Goal: Information Seeking & Learning: Compare options

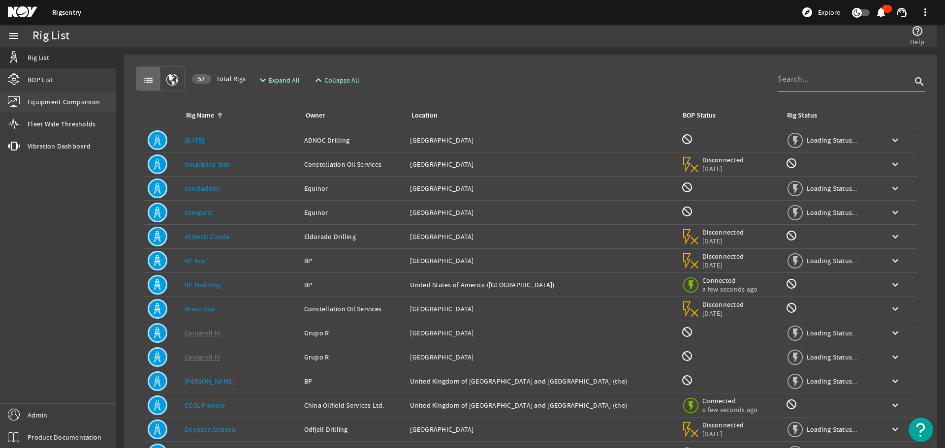
click at [40, 101] on span "Equipment Comparison" at bounding box center [64, 102] width 72 height 10
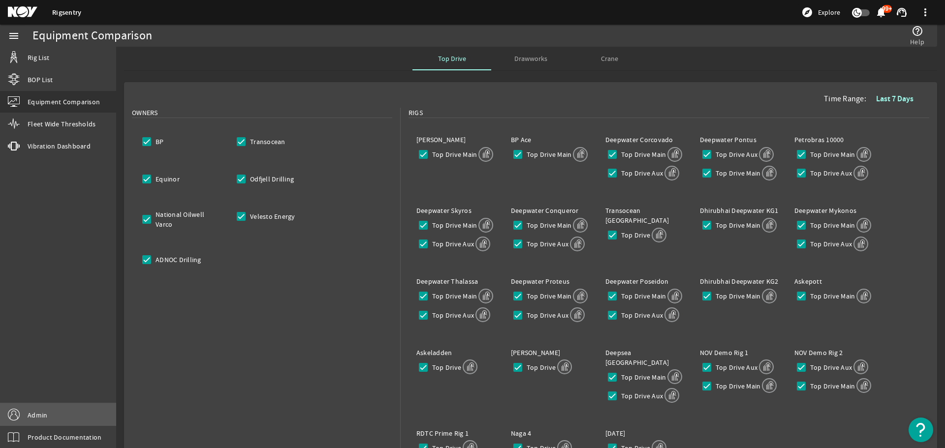
click at [76, 416] on link "Admin" at bounding box center [58, 415] width 116 height 22
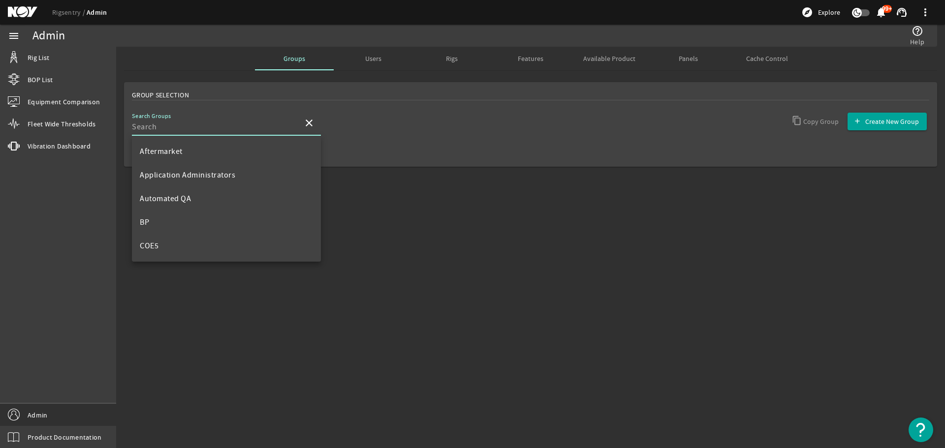
click at [229, 124] on input "Search Groups" at bounding box center [213, 127] width 163 height 12
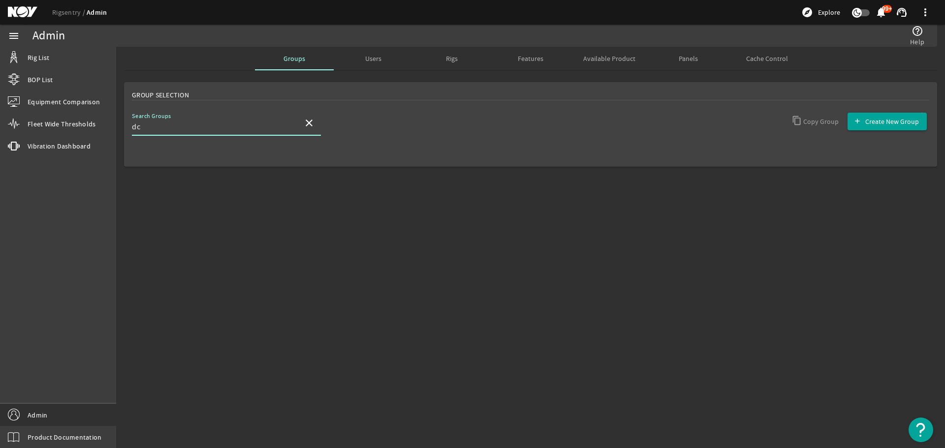
type input "d"
type input "deve"
click at [230, 141] on mat-option "Developers" at bounding box center [226, 152] width 189 height 24
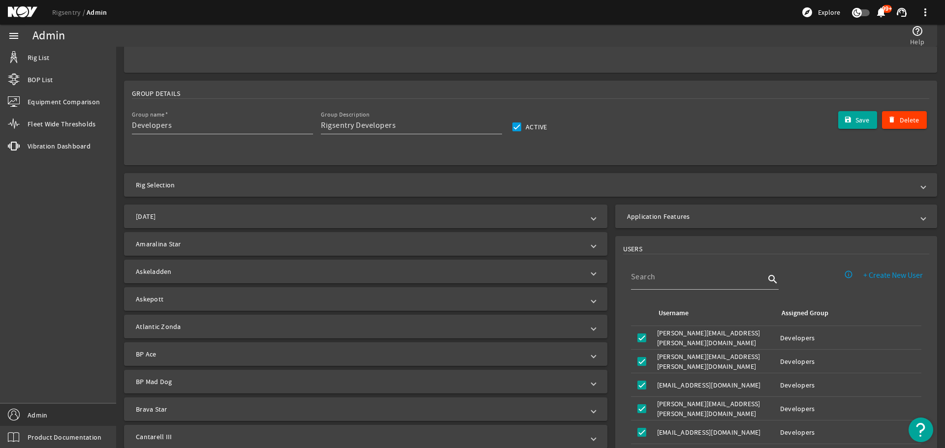
scroll to position [98, 0]
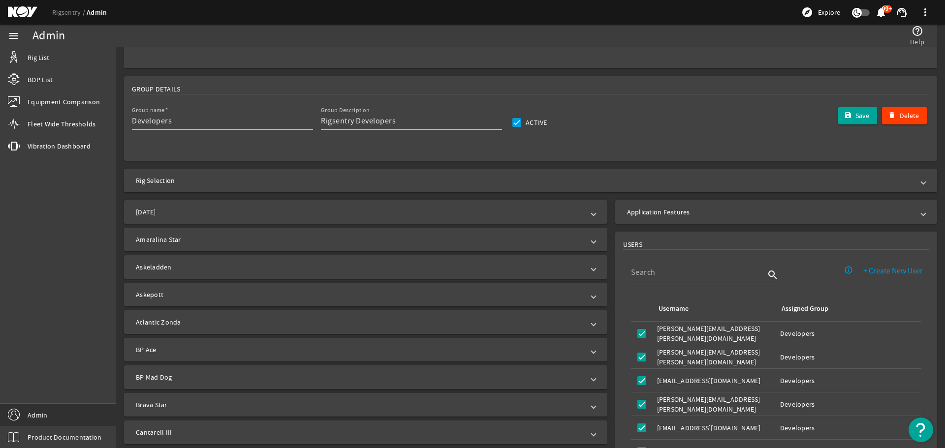
click at [684, 217] on mat-expansion-panel-header "Application Features" at bounding box center [776, 212] width 322 height 24
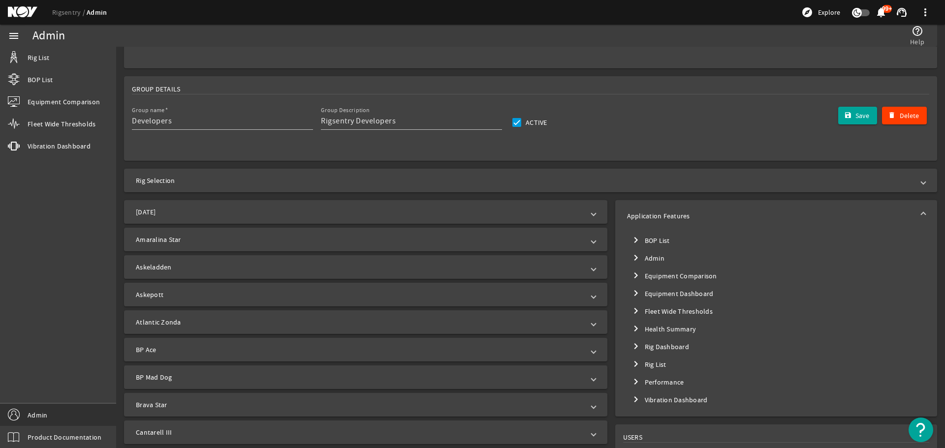
click at [645, 274] on mat-tree-node "chevron_right Equipment Comparison" at bounding box center [776, 276] width 298 height 18
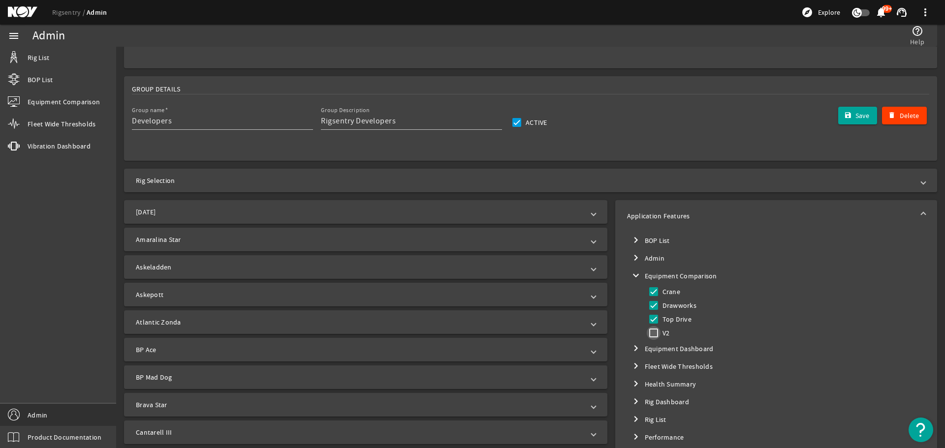
click at [651, 334] on input "V2" at bounding box center [654, 333] width 14 height 14
checkbox input "true"
click at [838, 117] on button "Save" at bounding box center [857, 116] width 39 height 18
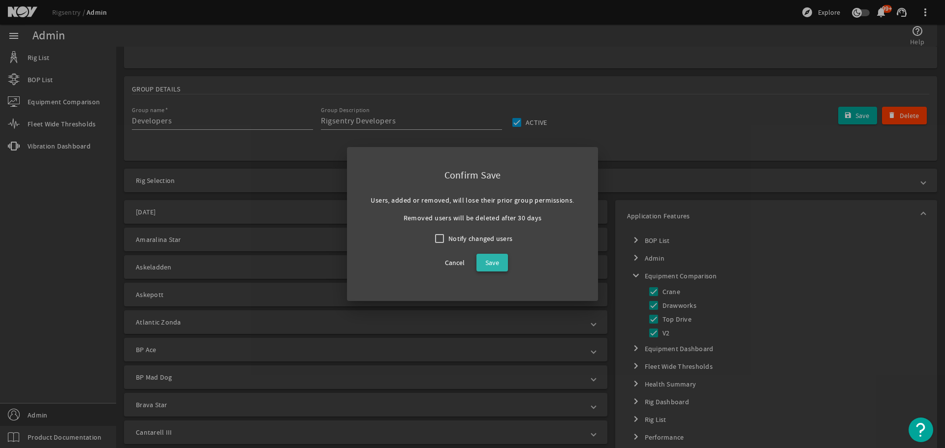
click at [489, 271] on span at bounding box center [491, 263] width 31 height 24
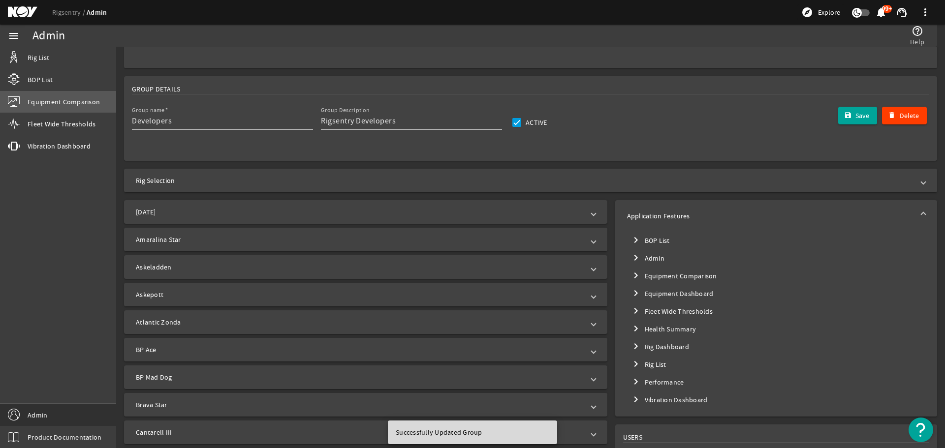
click at [63, 100] on span "Equipment Comparison" at bounding box center [64, 102] width 72 height 10
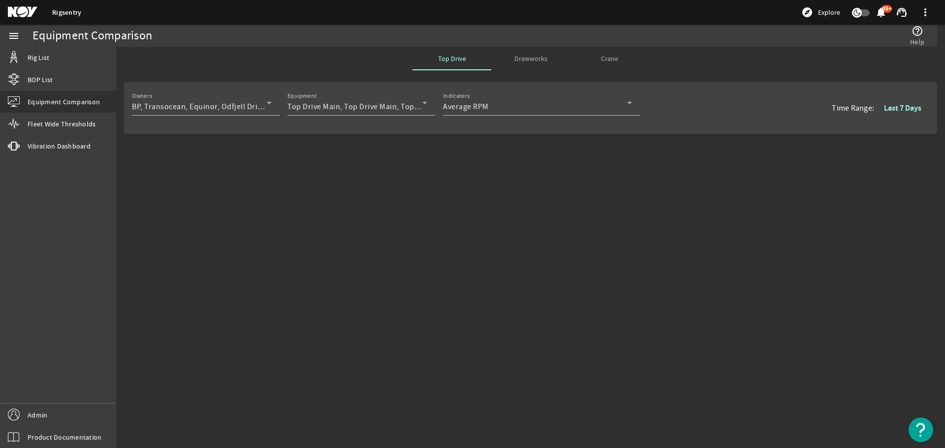
click at [639, 257] on mat-sidenav-content "Equipment Comparison help_outline Help Top Drive Drawworks Crane Owners BP, Tra…" at bounding box center [530, 248] width 829 height 402
click at [777, 205] on mat-sidenav-content "Equipment Comparison help_outline Help Top Drive Drawworks Crane Owners BP, Tra…" at bounding box center [530, 248] width 829 height 402
click at [481, 104] on span "Average RPM" at bounding box center [466, 107] width 46 height 10
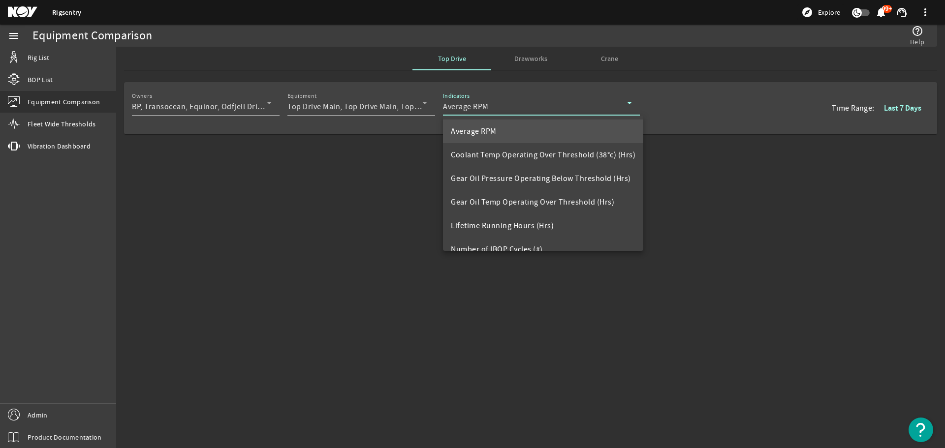
click at [364, 294] on div at bounding box center [472, 224] width 945 height 448
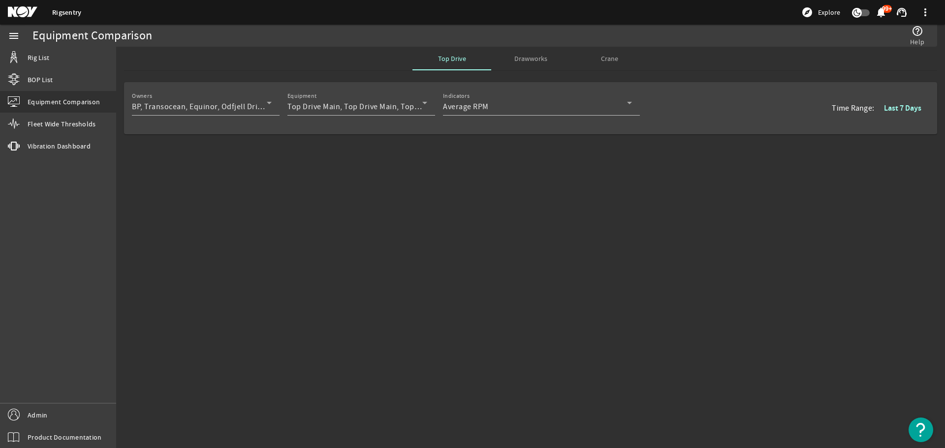
click at [403, 258] on mat-sidenav-content "Equipment Comparison help_outline Help Top Drive Drawworks Crane Owners BP, Tra…" at bounding box center [530, 248] width 829 height 402
click at [460, 171] on div "Owners BP, Transocean, Equinor, Odfjell Drilling, National Oilwell Varco, Veles…" at bounding box center [530, 139] width 829 height 123
click at [316, 220] on mat-sidenav-content "Equipment Comparison help_outline Help Top Drive Drawworks Crane Owners BP, Tra…" at bounding box center [530, 248] width 829 height 402
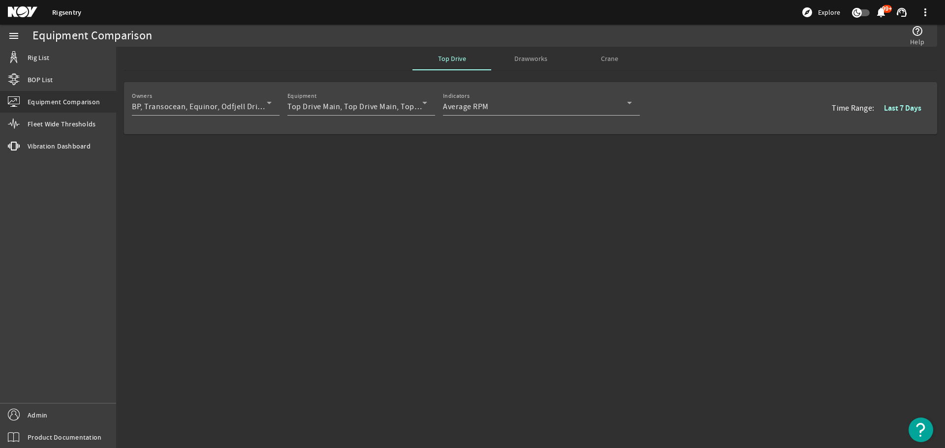
drag, startPoint x: 372, startPoint y: 186, endPoint x: 333, endPoint y: 196, distance: 40.8
click at [333, 196] on div "Owners BP, Transocean, Equinor, Odfjell Drilling, National Oilwell Varco, Veles…" at bounding box center [530, 139] width 829 height 123
click at [69, 55] on link "Rig List" at bounding box center [58, 58] width 116 height 22
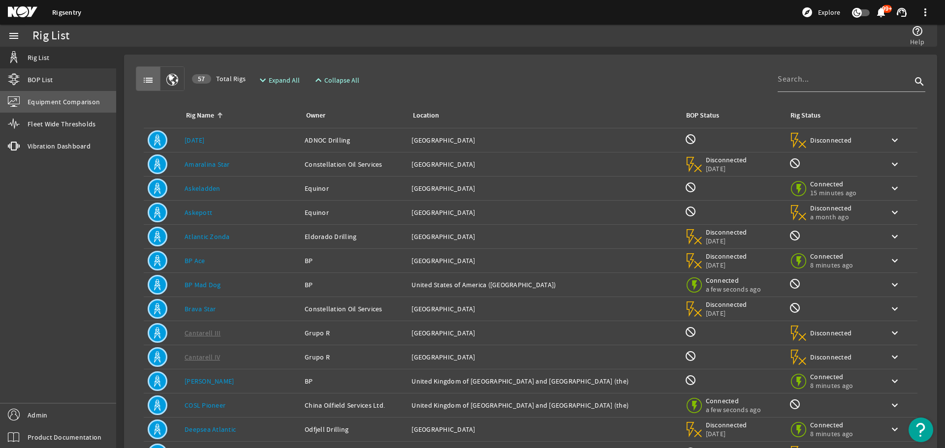
click at [58, 100] on span "Equipment Comparison" at bounding box center [64, 102] width 72 height 10
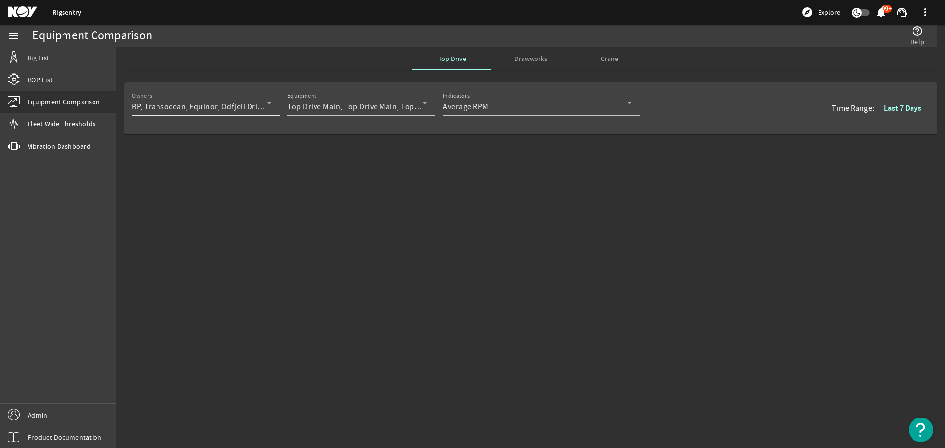
click at [226, 107] on span "BP, Transocean, Equinor, Odfjell Drilling, National Oilwell Varco, Velesto Ener…" at bounding box center [299, 107] width 335 height 10
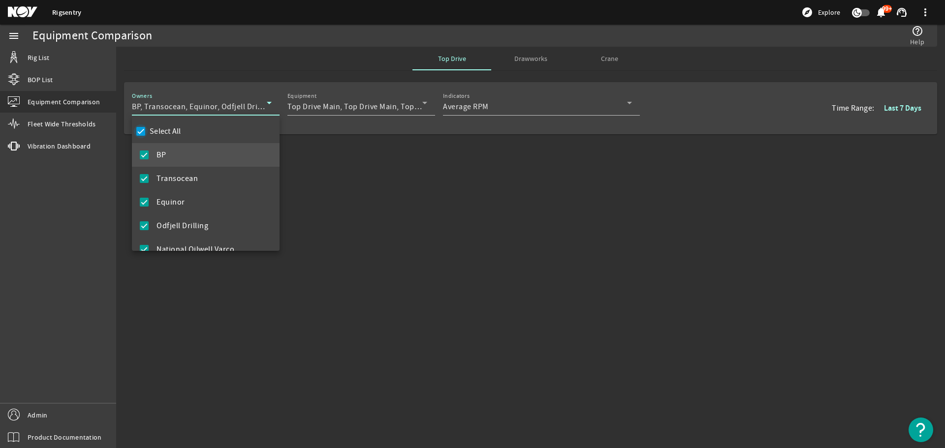
click at [142, 134] on input "Select All" at bounding box center [141, 131] width 14 height 14
checkbox input "false"
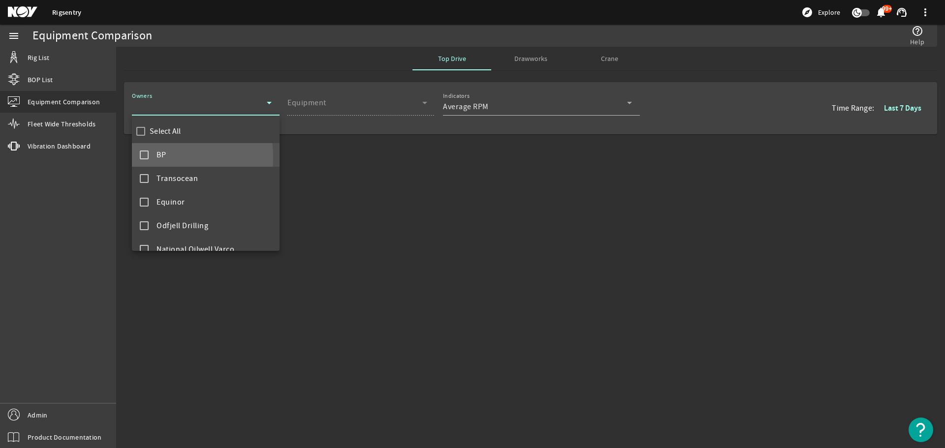
click at [148, 157] on mat-pseudo-checkbox at bounding box center [144, 155] width 9 height 9
click at [359, 190] on div at bounding box center [472, 224] width 945 height 448
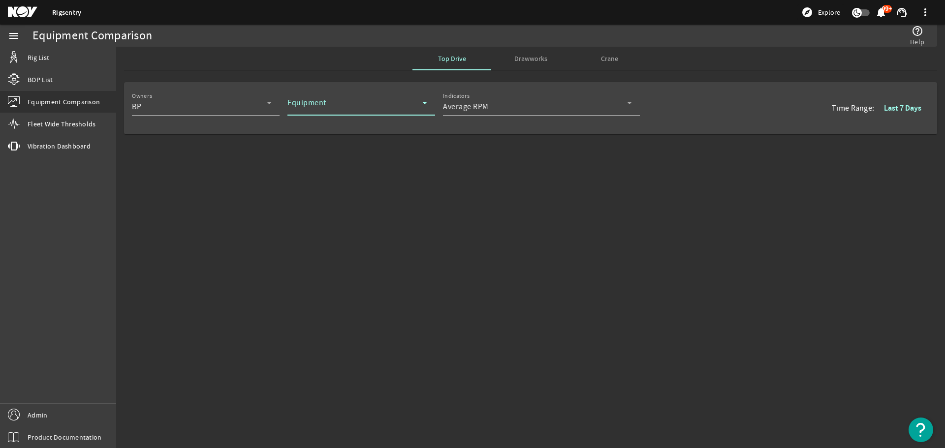
click at [359, 110] on span at bounding box center [354, 107] width 135 height 12
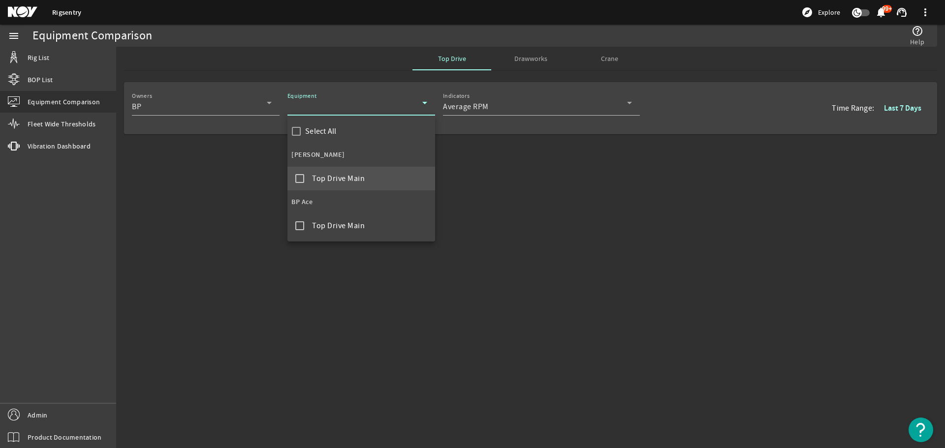
click at [300, 176] on mat-pseudo-checkbox at bounding box center [299, 178] width 9 height 9
click at [572, 178] on div at bounding box center [472, 224] width 945 height 448
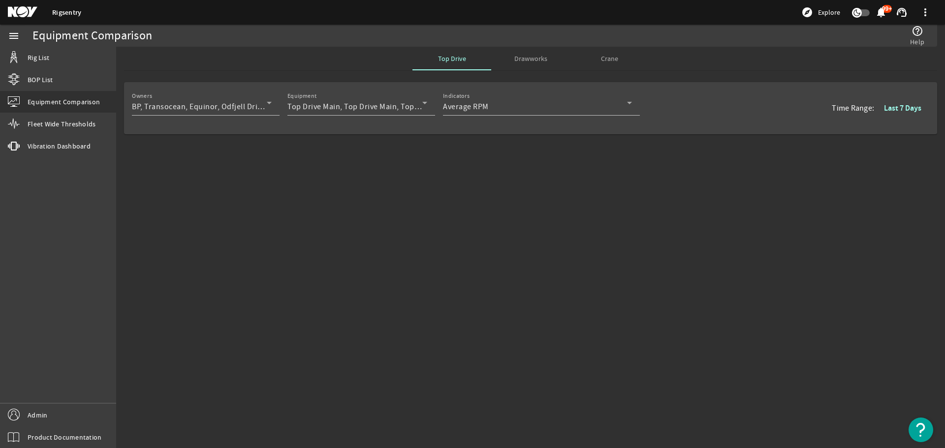
click at [522, 145] on div "Owners BP, Transocean, Equinor, Odfjell Drilling, National Oilwell Varco, Veles…" at bounding box center [530, 139] width 829 height 123
click at [91, 410] on link "Admin" at bounding box center [58, 415] width 116 height 22
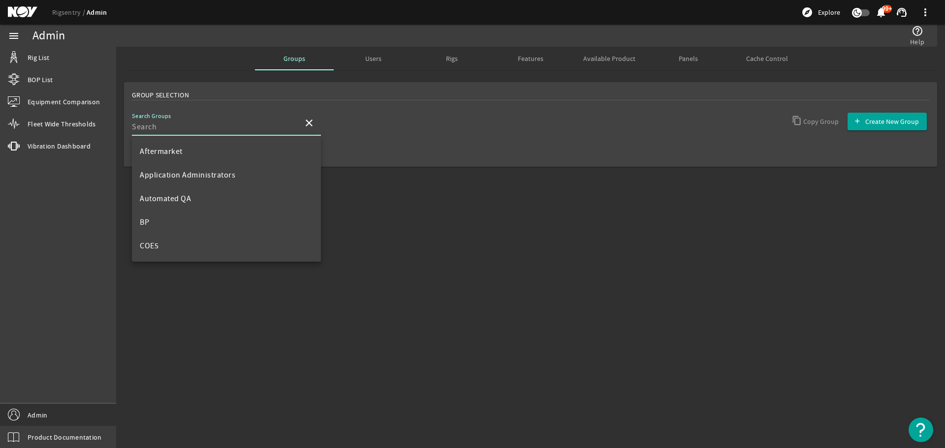
click at [231, 124] on input "Search Groups" at bounding box center [213, 127] width 163 height 12
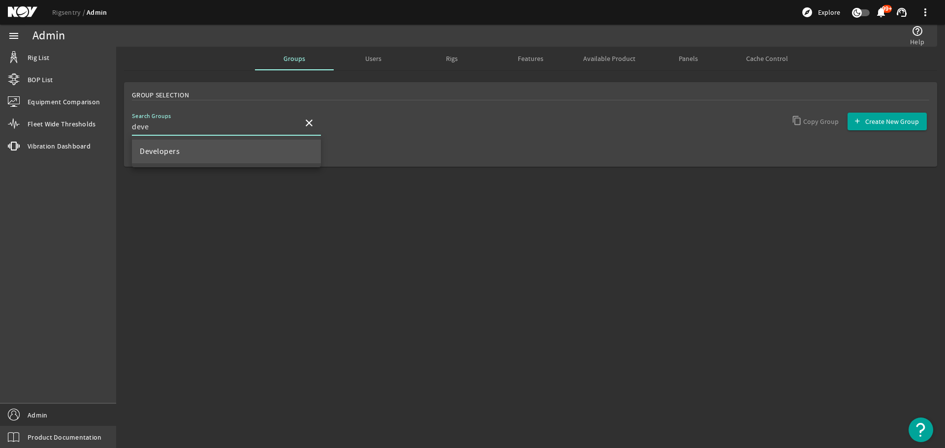
type input "deve"
click at [204, 150] on mat-option "Developers" at bounding box center [226, 152] width 189 height 24
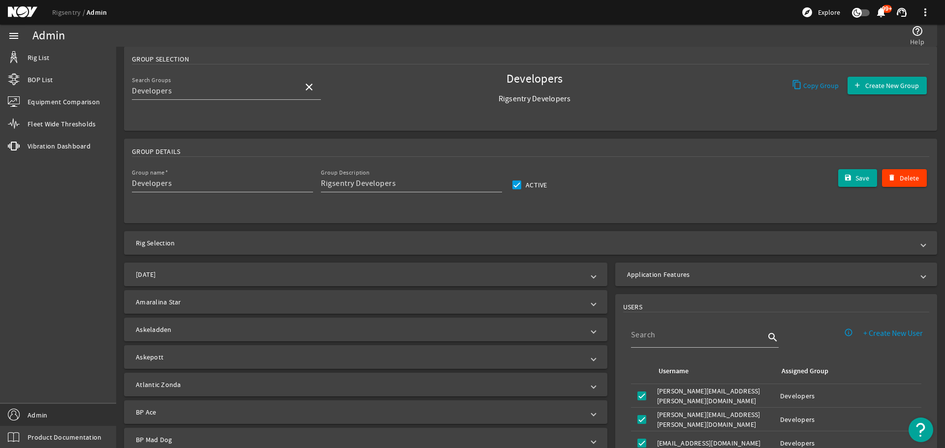
scroll to position [98, 0]
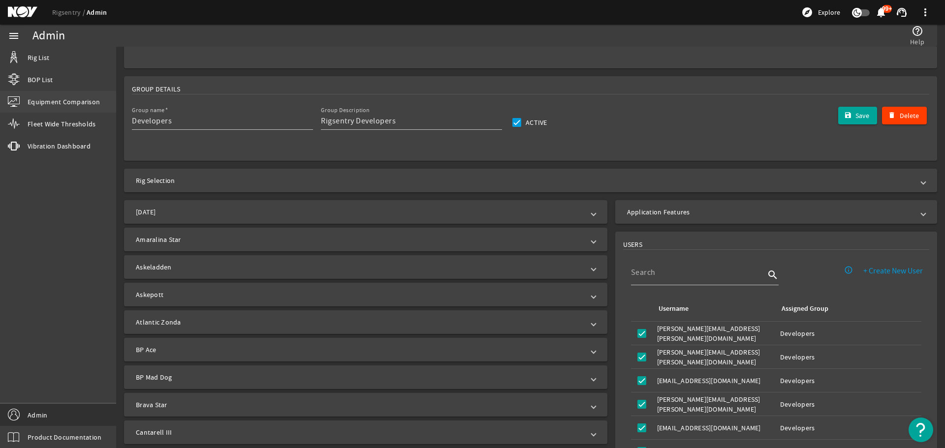
click at [67, 105] on span "Equipment Comparison" at bounding box center [64, 102] width 72 height 10
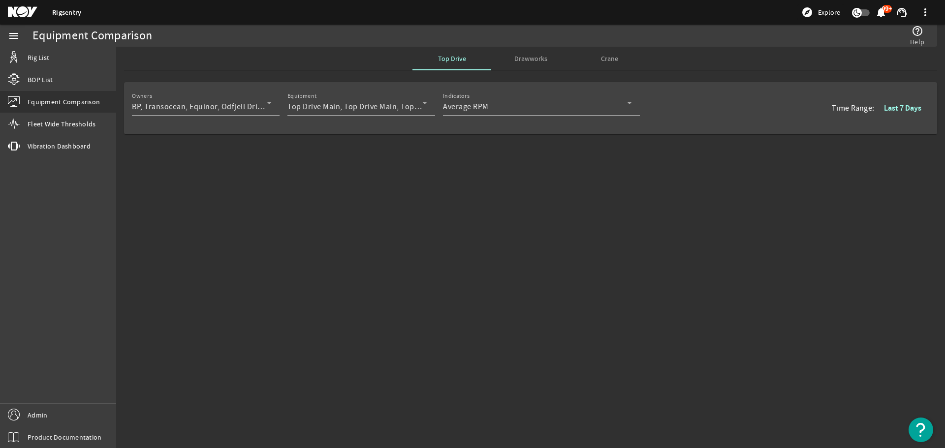
click at [488, 176] on div "Owners BP, Transocean, Equinor, Odfjell Drilling, National Oilwell Varco, Veles…" at bounding box center [530, 139] width 829 height 123
click at [444, 232] on mat-sidenav-content "Equipment Comparison help_outline Help Top Drive Drawworks Crane Owners BP, Tra…" at bounding box center [530, 248] width 829 height 402
drag, startPoint x: 454, startPoint y: 220, endPoint x: 536, endPoint y: 444, distance: 237.9
click at [536, 444] on mat-sidenav-content "Equipment Comparison help_outline Help Top Drive Drawworks Crane Owners BP, Tra…" at bounding box center [530, 248] width 829 height 402
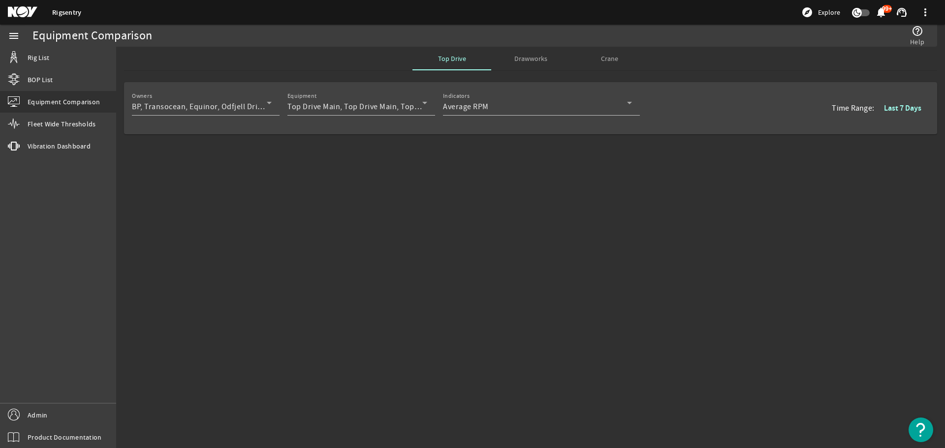
click at [455, 177] on div "Owners BP, Transocean, Equinor, Odfjell Drilling, National Oilwell Varco, Veles…" at bounding box center [530, 139] width 829 height 123
click at [538, 56] on span "Drawworks" at bounding box center [530, 58] width 33 height 7
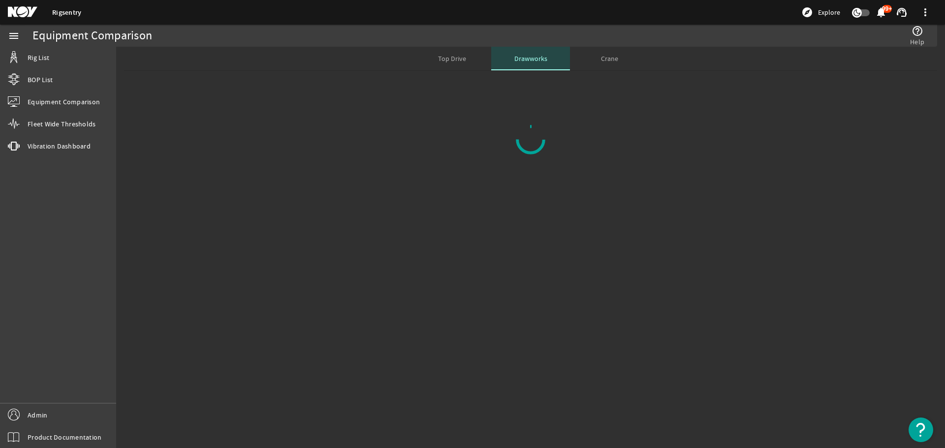
click at [538, 55] on span "Drawworks" at bounding box center [530, 58] width 33 height 7
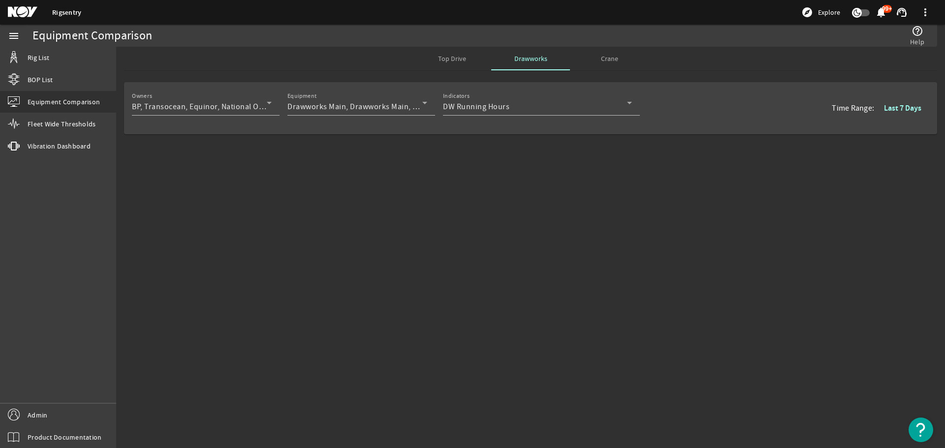
click at [510, 179] on div "Owners BP, Transocean, Equinor, National Oilwell Varco Equipment Drawworks Main…" at bounding box center [530, 139] width 829 height 123
click at [276, 41] on div "Equipment Comparison" at bounding box center [278, 36] width 492 height 22
click at [504, 184] on div "Owners BP, Transocean, Equinor, National Oilwell Varco Equipment Drawworks Main…" at bounding box center [530, 139] width 829 height 123
click at [557, 199] on div "Owners BP, Transocean, Equinor, National Oilwell Varco Equipment Drawworks Main…" at bounding box center [530, 139] width 829 height 123
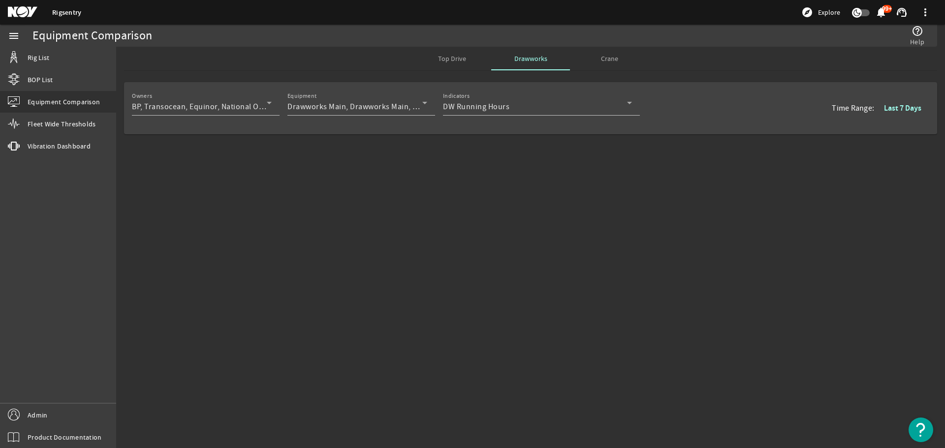
drag, startPoint x: 557, startPoint y: 199, endPoint x: 458, endPoint y: 324, distance: 159.7
click at [458, 324] on mat-sidenav-content "Equipment Comparison help_outline Help Top Drive Drawworks Crane Owners BP, Tra…" at bounding box center [530, 248] width 829 height 402
click at [410, 265] on mat-sidenav-content "Equipment Comparison help_outline Help Top Drive Drawworks Crane Owners BP, Tra…" at bounding box center [530, 248] width 829 height 402
click at [270, 99] on icon at bounding box center [269, 103] width 12 height 12
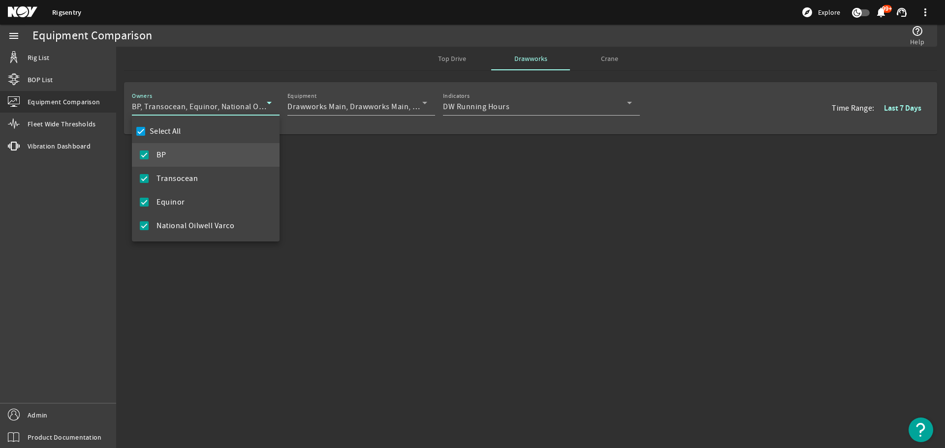
click at [404, 117] on div at bounding box center [472, 224] width 945 height 448
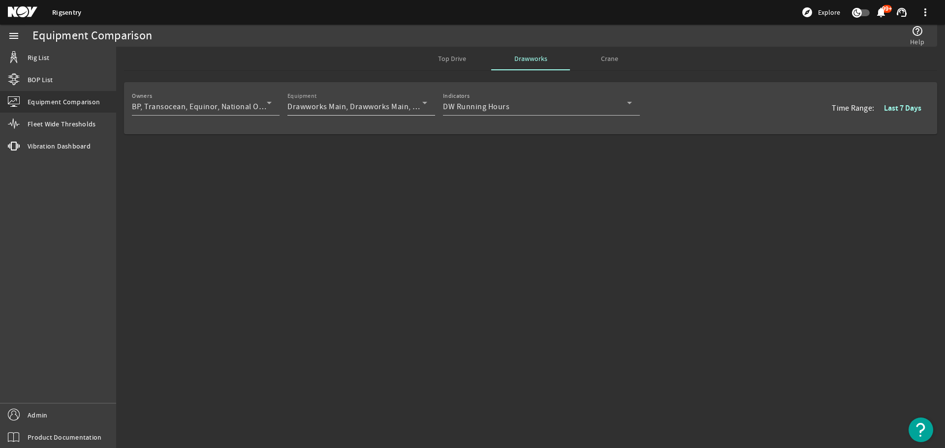
click at [387, 98] on div "Equipment Drawworks Main, Drawworks Main, Drawworks Main, Drawworks Aux, Drawwo…" at bounding box center [357, 103] width 140 height 26
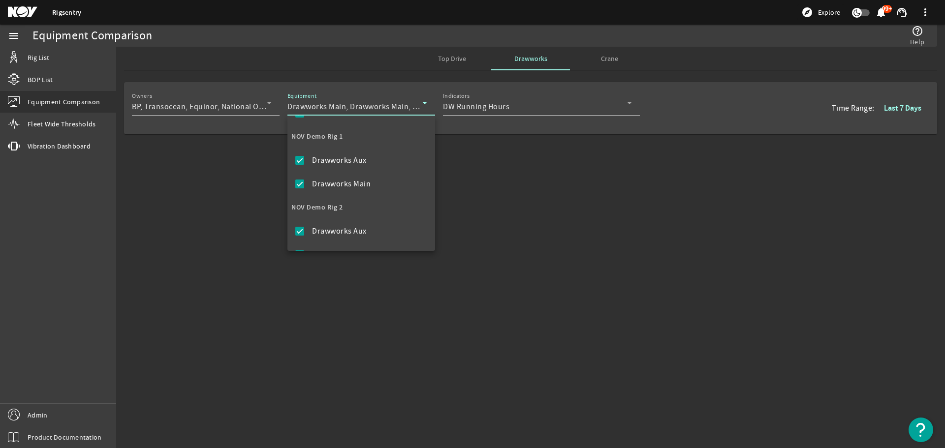
scroll to position [1054, 0]
click at [485, 222] on div at bounding box center [472, 224] width 945 height 448
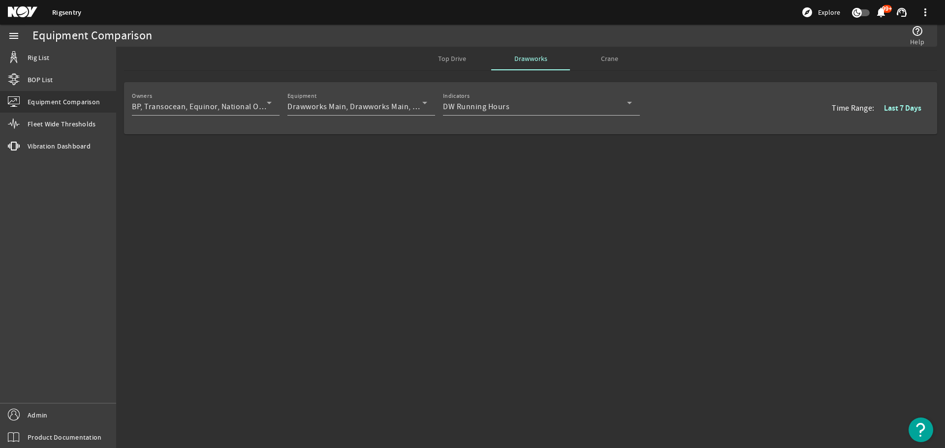
click at [468, 265] on mat-sidenav-content "Equipment Comparison help_outline Help Top Drive Drawworks Crane Owners BP, Tra…" at bounding box center [530, 248] width 829 height 402
click at [526, 192] on div "Owners BP, Transocean, Equinor, National Oilwell Varco Equipment Drawworks Main…" at bounding box center [530, 139] width 829 height 123
click at [445, 252] on mat-sidenav-content "Equipment Comparison help_outline Help Top Drive Drawworks Crane Owners BP, Tra…" at bounding box center [530, 248] width 829 height 402
click at [505, 180] on div "Owners BP, Transocean, Equinor, Odfjell Drilling, National Oilwell Varco, Veles…" at bounding box center [530, 139] width 829 height 123
click at [419, 131] on mat-card "Owners BP, Transocean, Equinor, Odfjell Drilling, National Oilwell Varco, Veles…" at bounding box center [530, 108] width 813 height 52
